Goal: Task Accomplishment & Management: Use online tool/utility

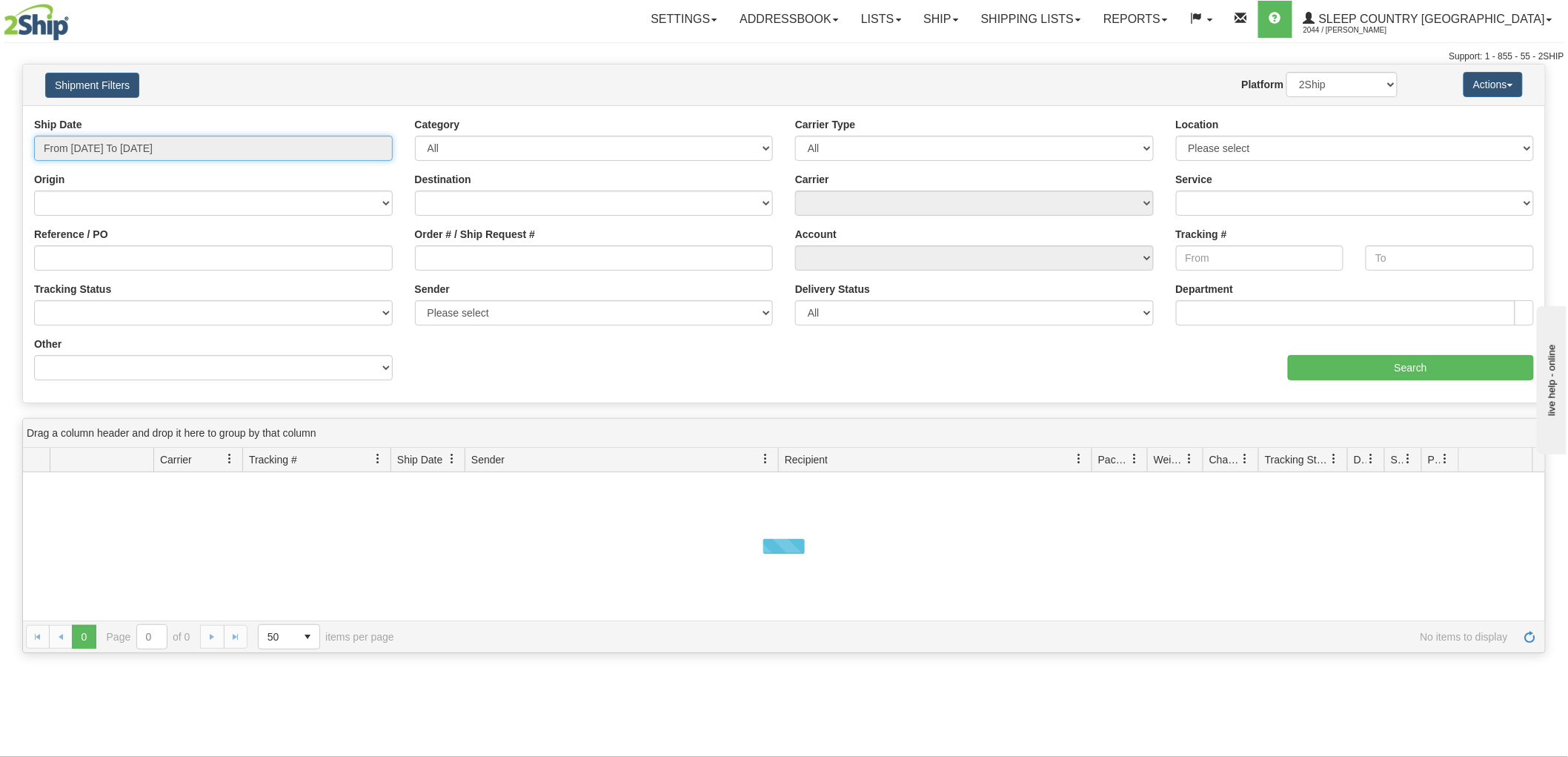
drag, startPoint x: 132, startPoint y: 143, endPoint x: 132, endPoint y: 152, distance: 9.0
click at [132, 143] on input "From 08/25/2025 To 08/26/2025" at bounding box center [213, 148] width 359 height 25
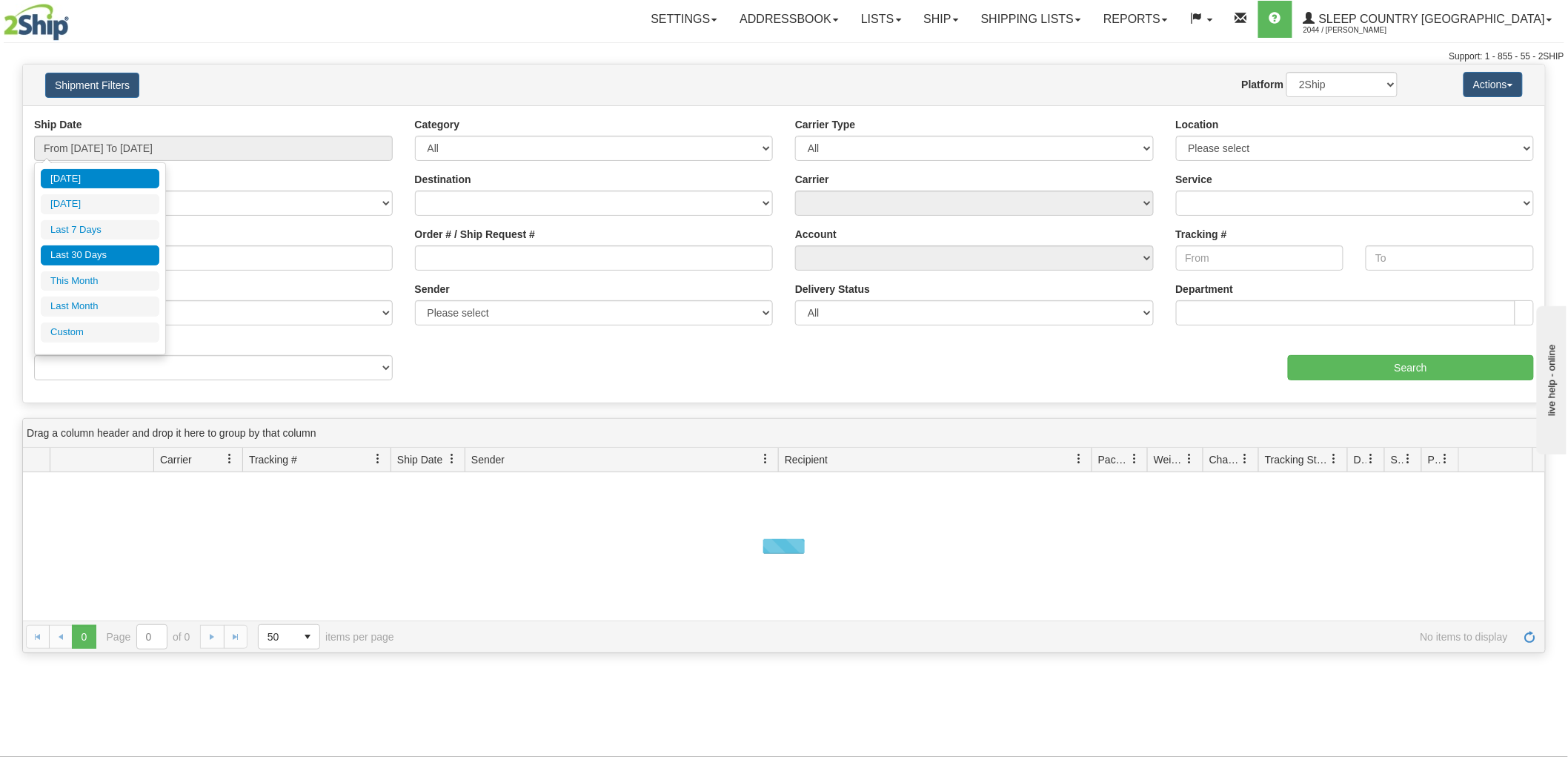
click at [143, 255] on li "Last 30 Days" at bounding box center [100, 256] width 119 height 20
type input "From 07/28/2025 To 08/26/2025"
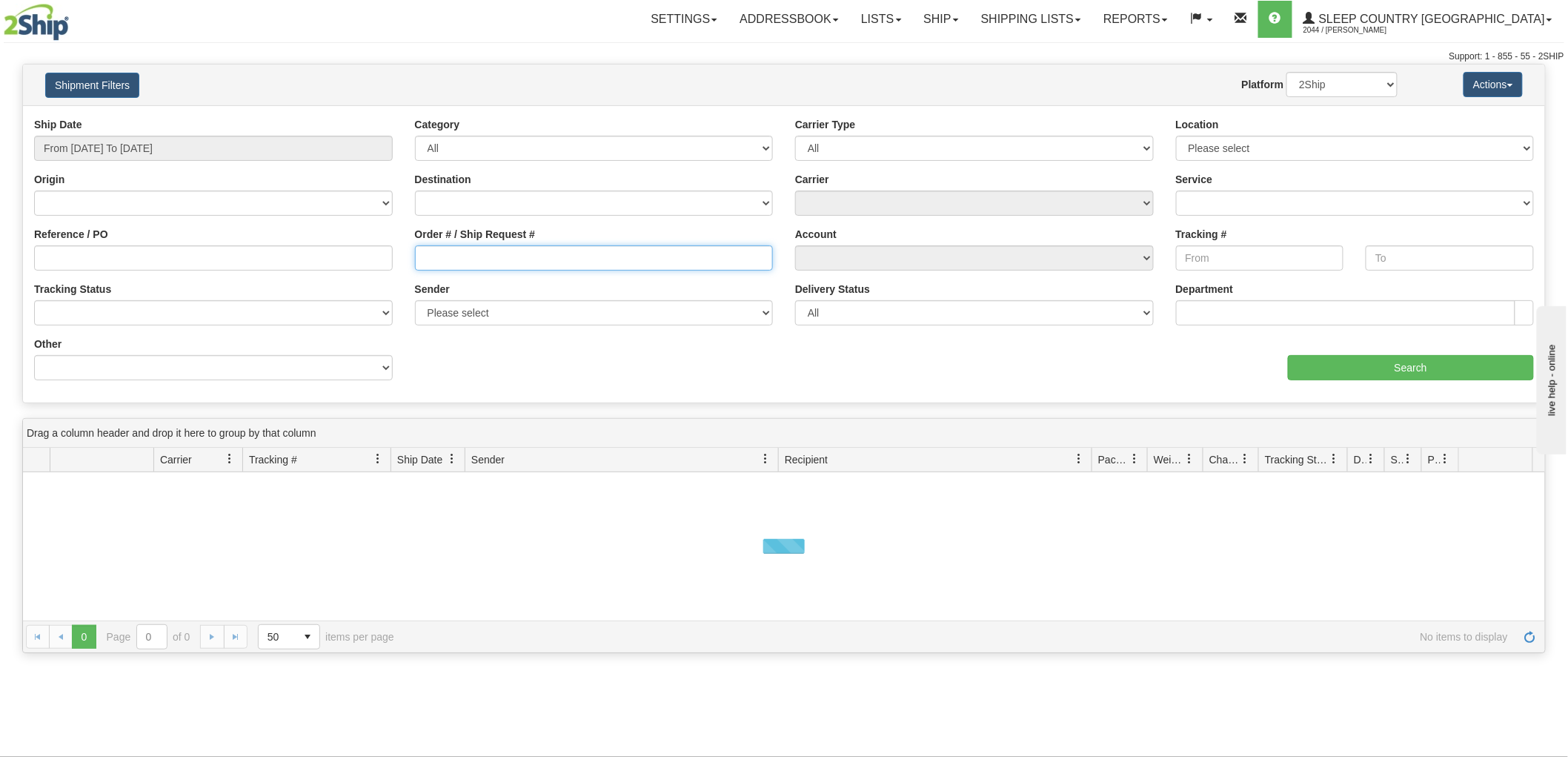
click at [545, 249] on input "Order # / Ship Request #" at bounding box center [594, 258] width 359 height 25
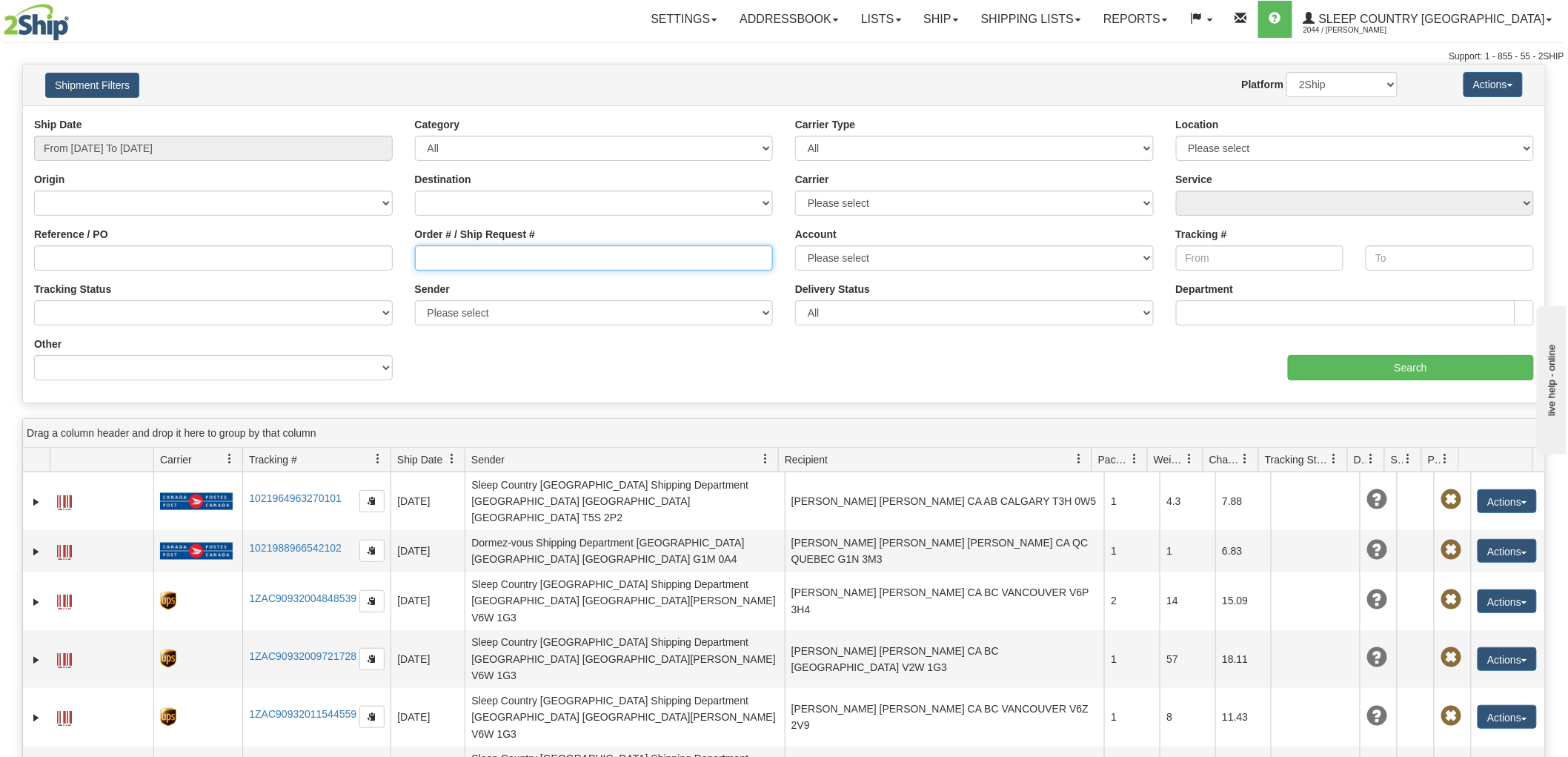
paste input "9000I011581"
type input "9000I011581"
click at [1369, 350] on div "aaa Search" at bounding box center [1165, 358] width 761 height 44
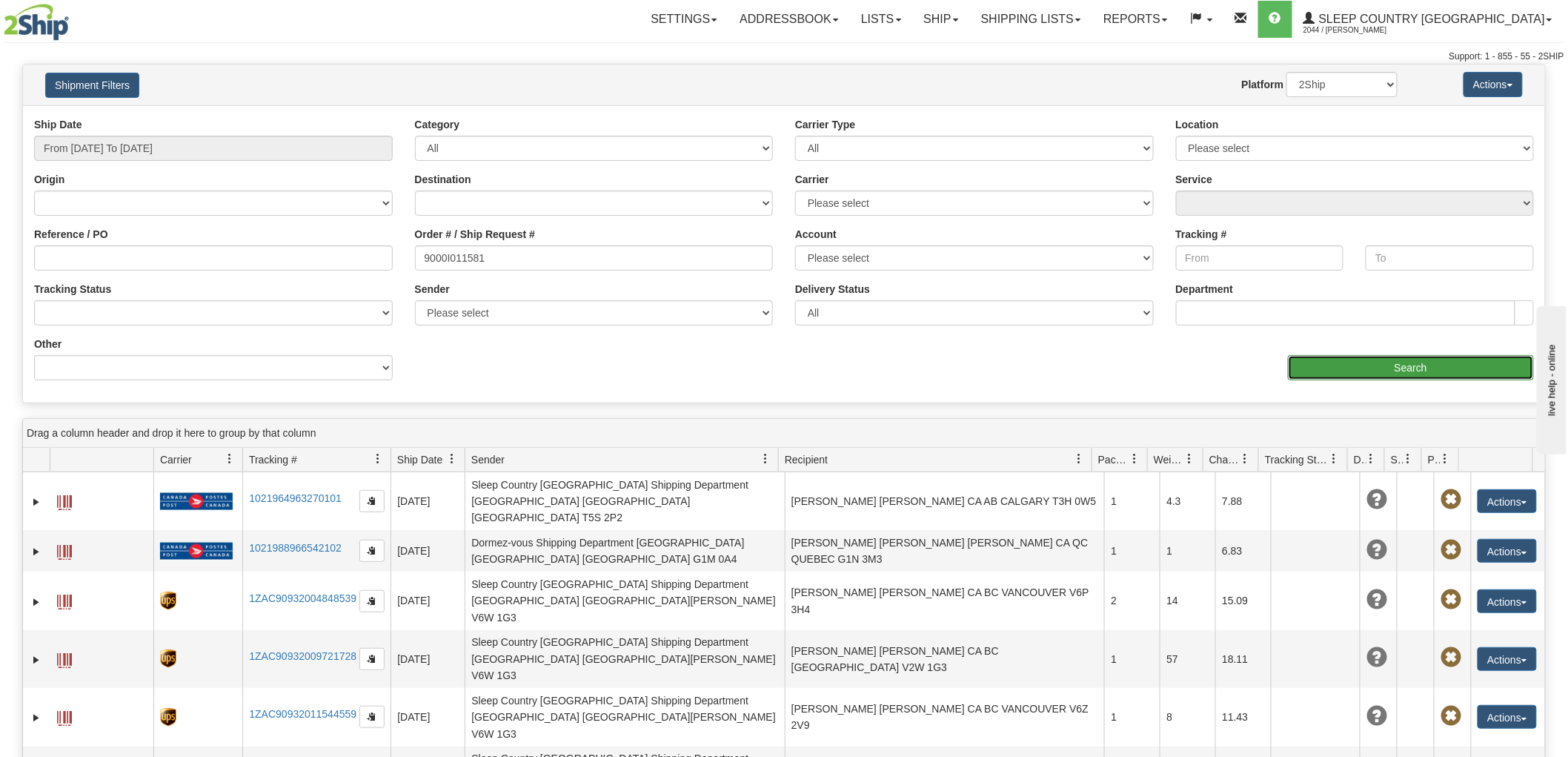
click at [1361, 359] on input "Search" at bounding box center [1411, 368] width 246 height 25
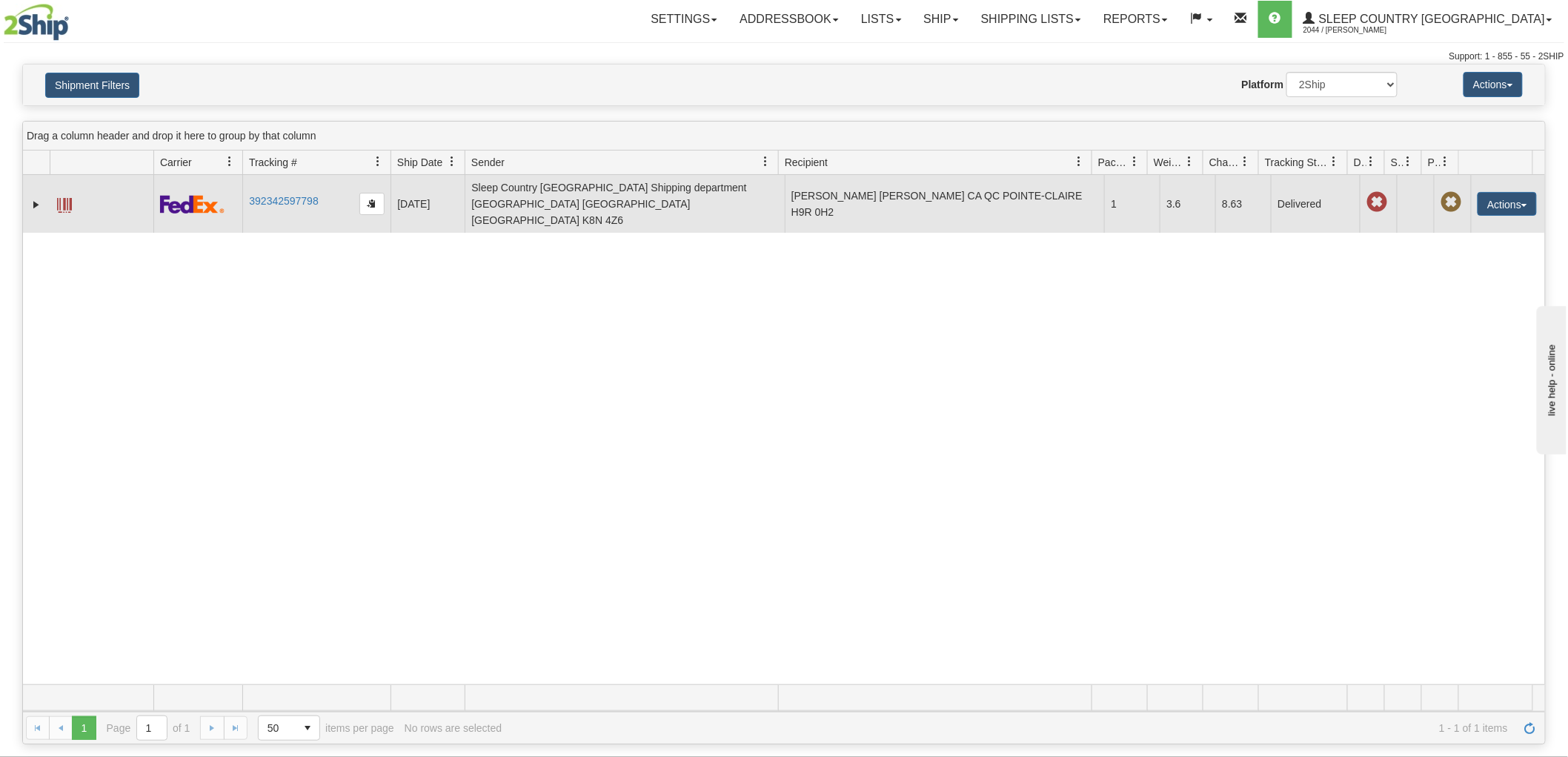
click at [64, 198] on span at bounding box center [64, 205] width 15 height 15
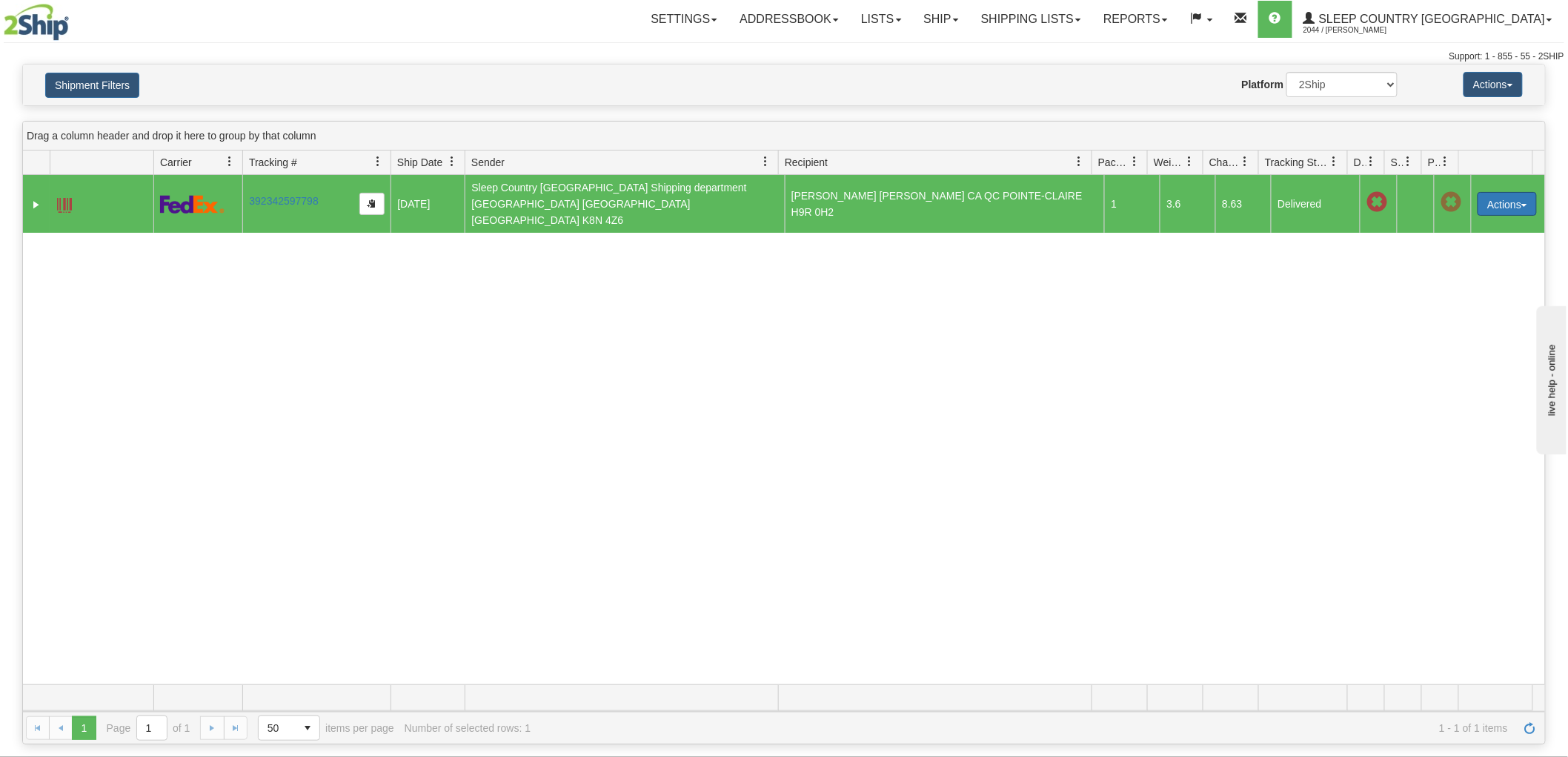
click at [1509, 192] on button "Actions" at bounding box center [1507, 204] width 59 height 23
click at [1453, 245] on link "Return" at bounding box center [1477, 250] width 119 height 20
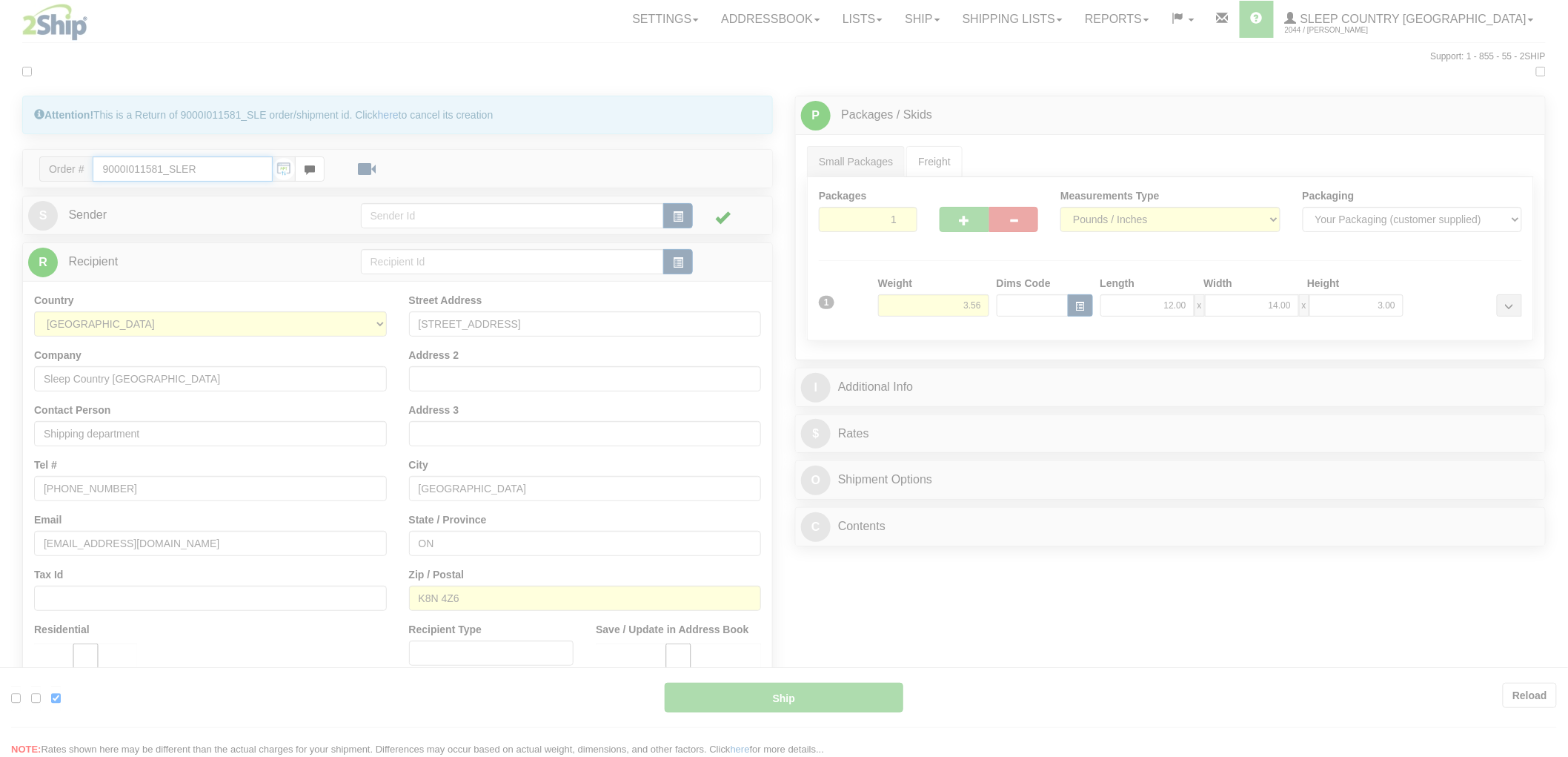
type input "92"
type input "16:24"
type input "16:00"
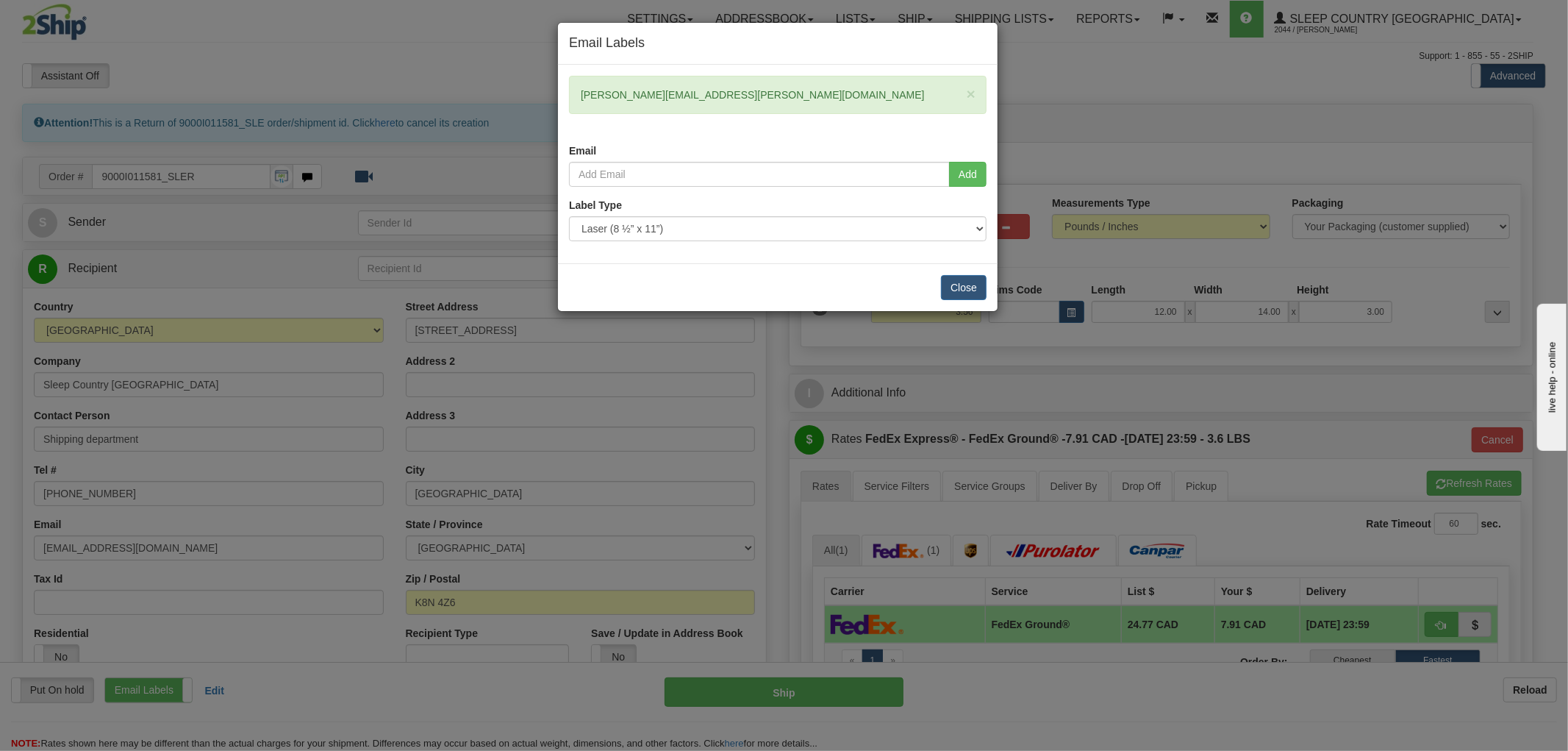
click at [832, 128] on div "× [PERSON_NAME][EMAIL_ADDRESS][PERSON_NAME][DOMAIN_NAME] Email" at bounding box center [778, 119] width 440 height 86
click at [765, 167] on input "email" at bounding box center [759, 175] width 381 height 25
paste input "[PERSON_NAME] <[PERSON_NAME][EMAIL_ADDRESS][PERSON_NAME][DOMAIN_NAME]>"
type input "[PERSON_NAME][EMAIL_ADDRESS][PERSON_NAME][DOMAIN_NAME]"
click at [969, 175] on button "Add" at bounding box center [968, 175] width 37 height 25
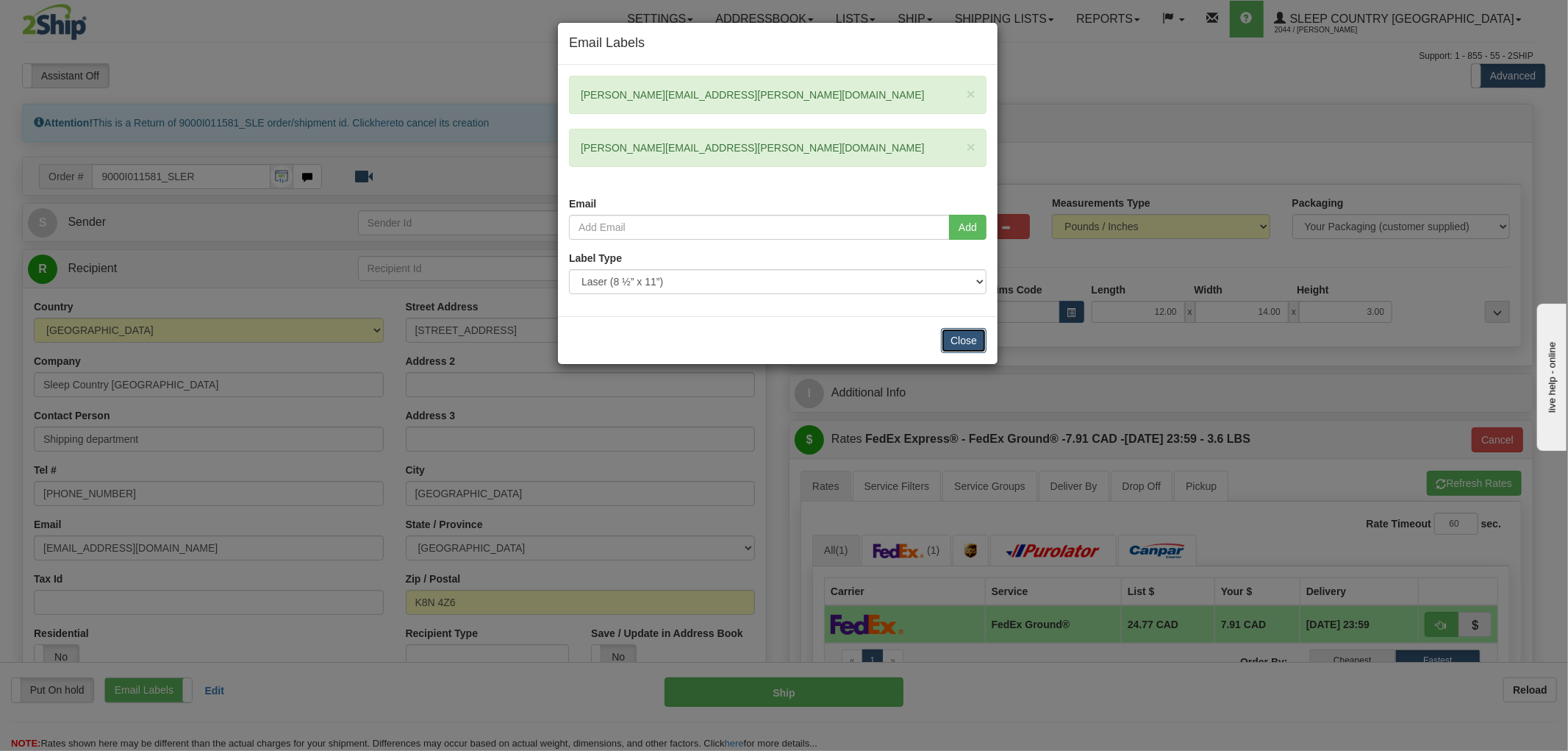
click at [976, 348] on button "Close" at bounding box center [963, 341] width 46 height 25
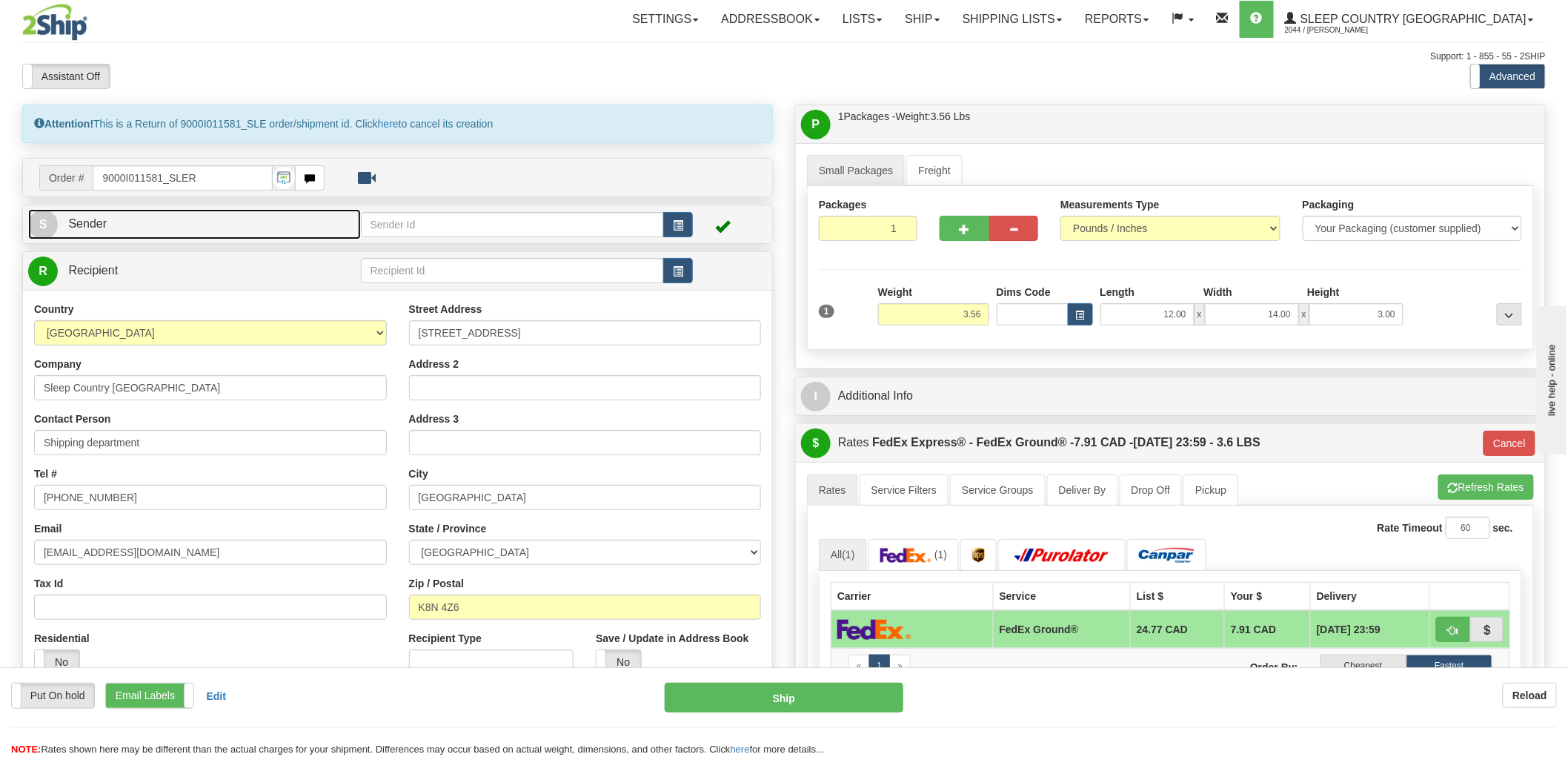
click at [202, 221] on link "S Sender" at bounding box center [195, 224] width 333 height 30
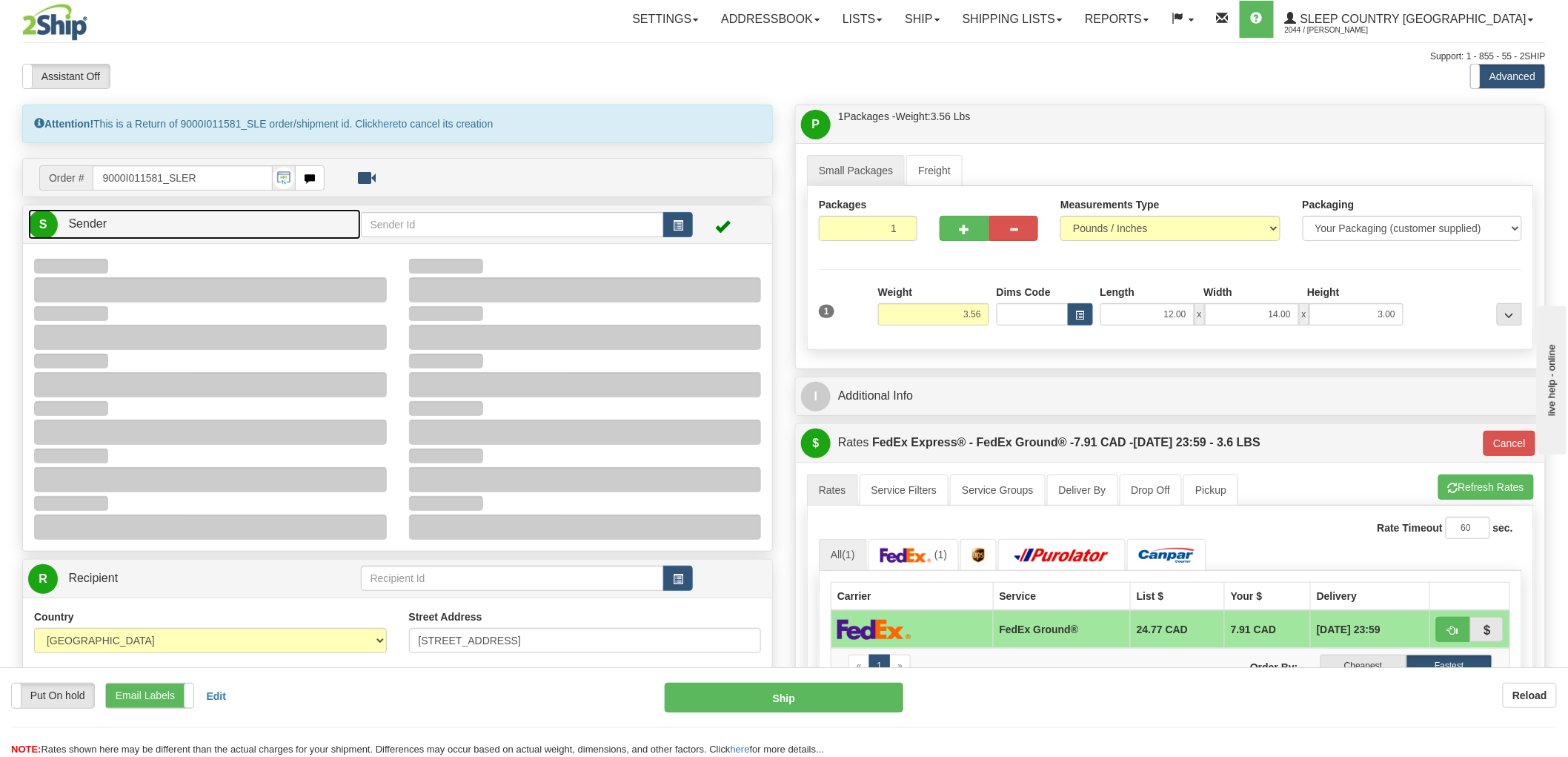
type input "15:42"
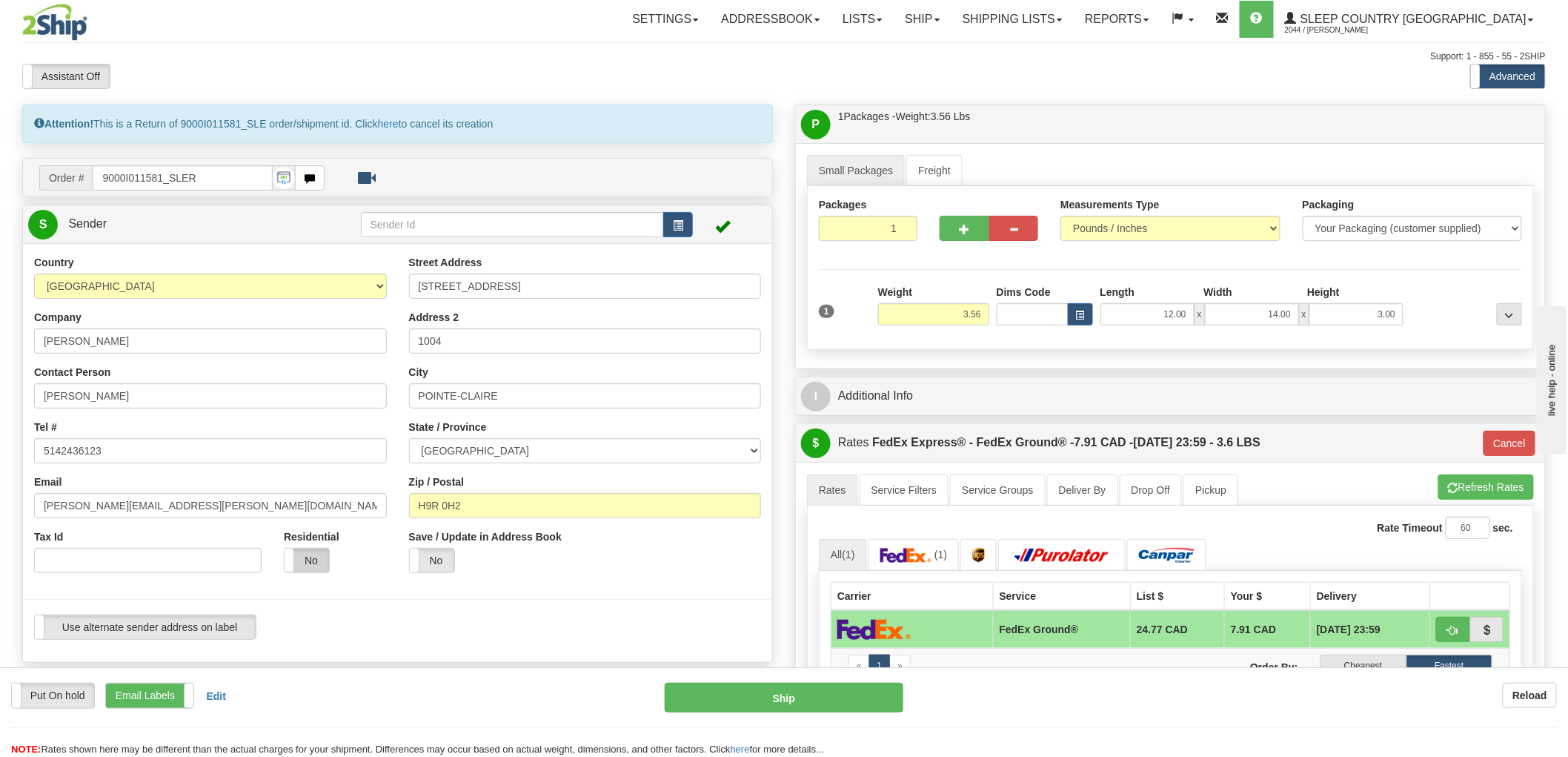
click at [317, 558] on label "No" at bounding box center [306, 561] width 45 height 23
type input "92"
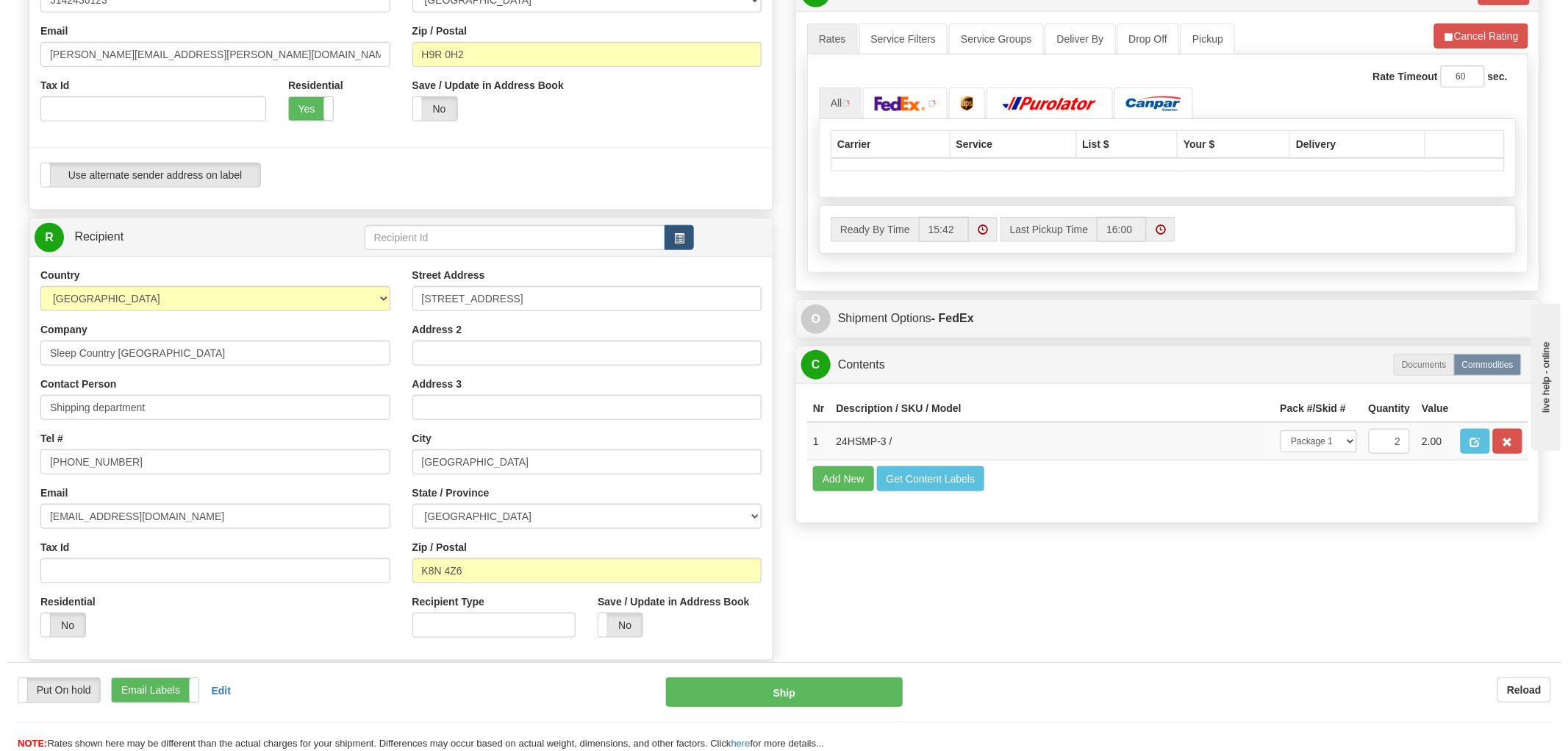
scroll to position [490, 0]
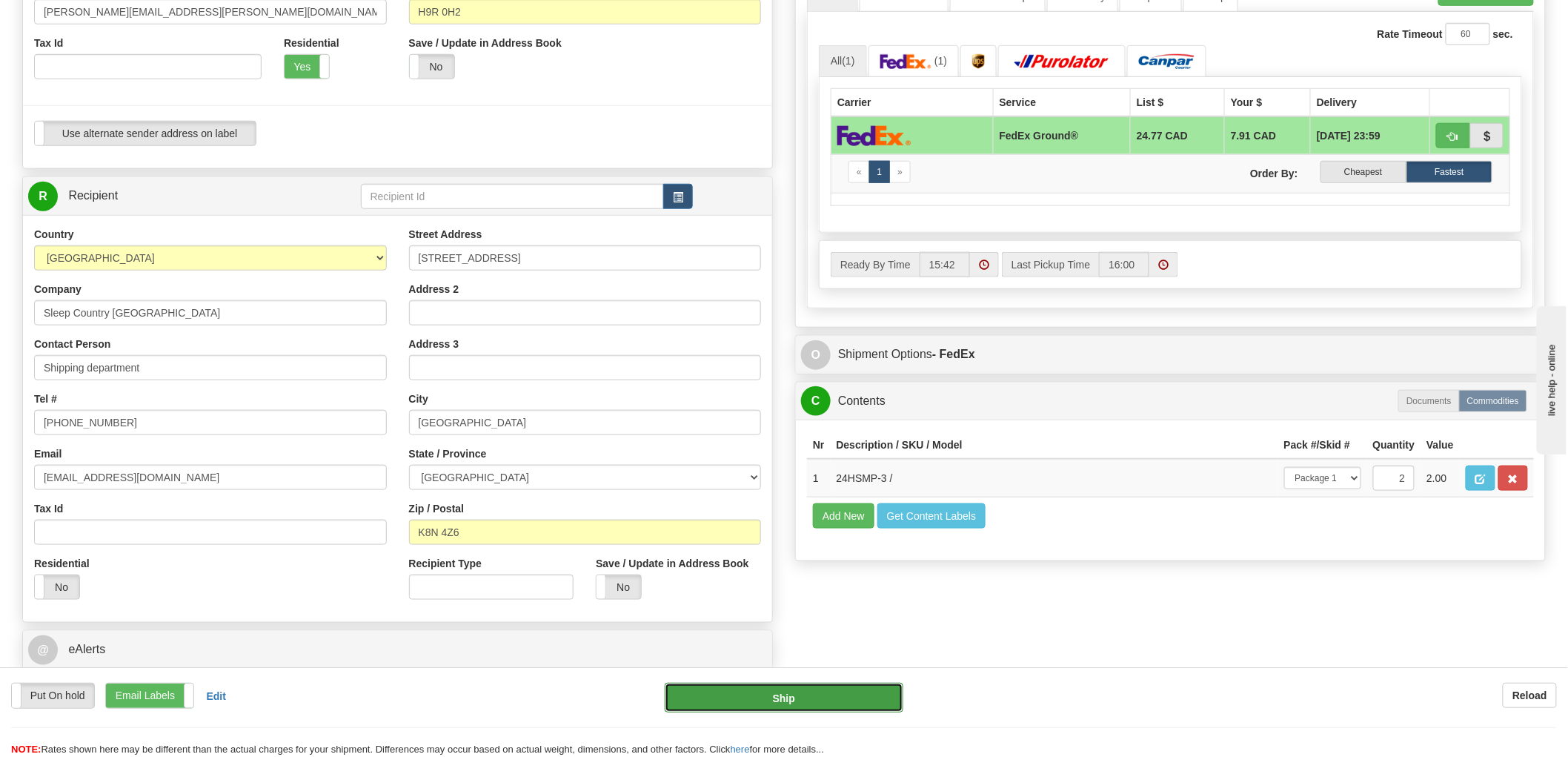
click at [779, 691] on button "Ship" at bounding box center [784, 698] width 239 height 30
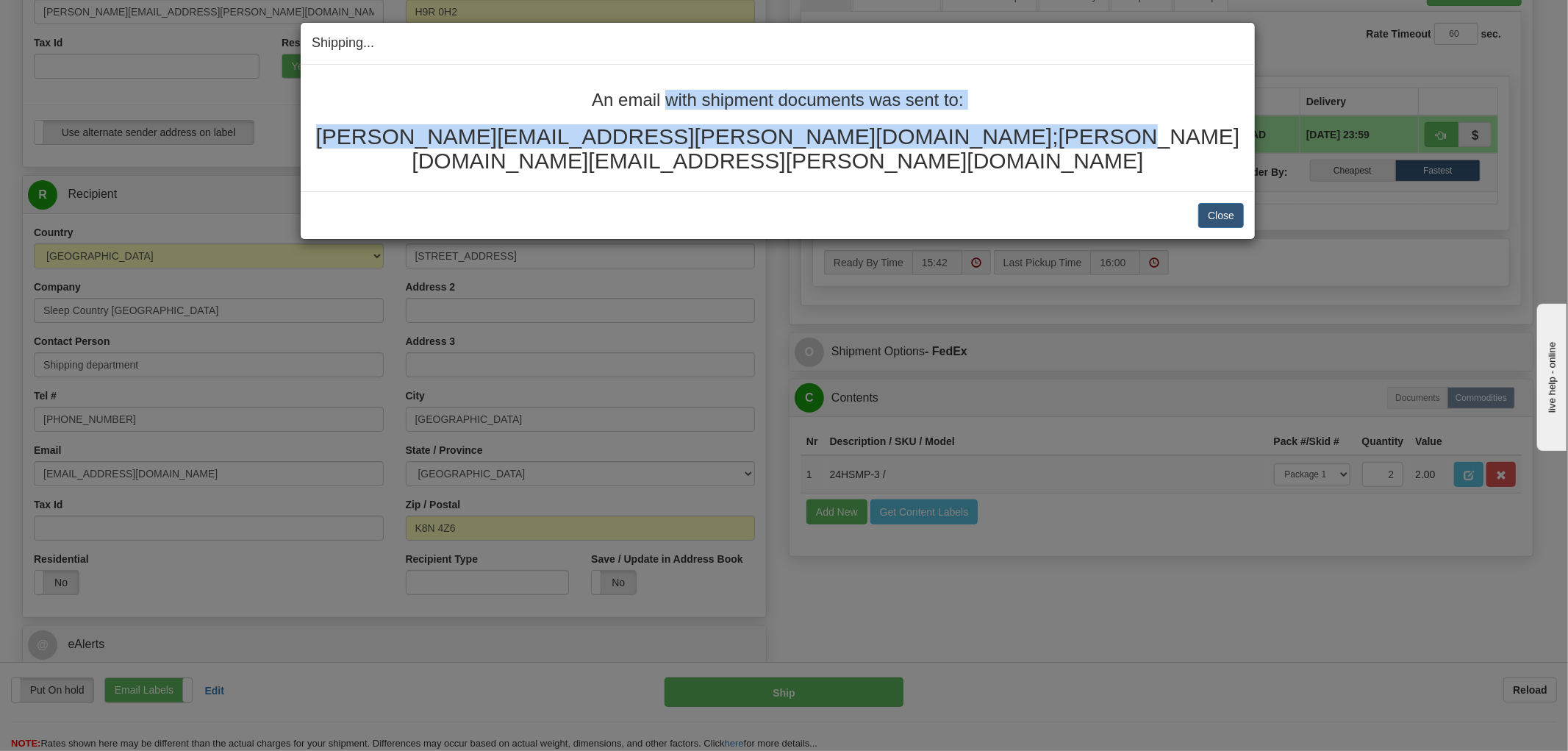
drag, startPoint x: 1109, startPoint y: 131, endPoint x: 552, endPoint y: 89, distance: 558.6
click at [552, 89] on div "An email with shipment documents was sent to: [PERSON_NAME][EMAIL_ADDRESS][PERS…" at bounding box center [778, 127] width 955 height 126
copy div "An email with shipment documents was sent to: [PERSON_NAME][EMAIL_ADDRESS][PERS…"
